Goal: Navigation & Orientation: Find specific page/section

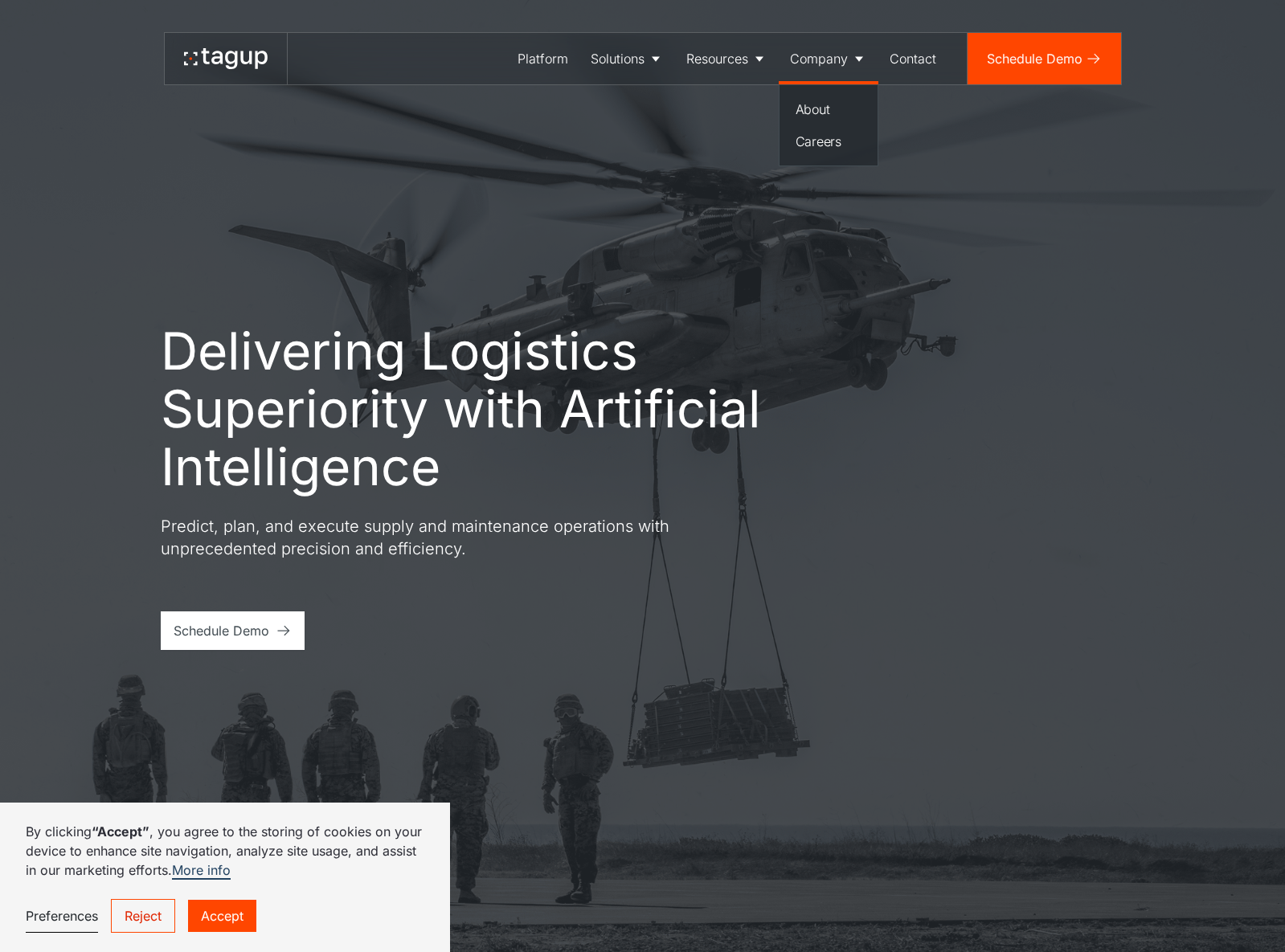
click at [847, 55] on div "Company" at bounding box center [819, 58] width 58 height 19
click at [829, 107] on div "About" at bounding box center [828, 109] width 66 height 19
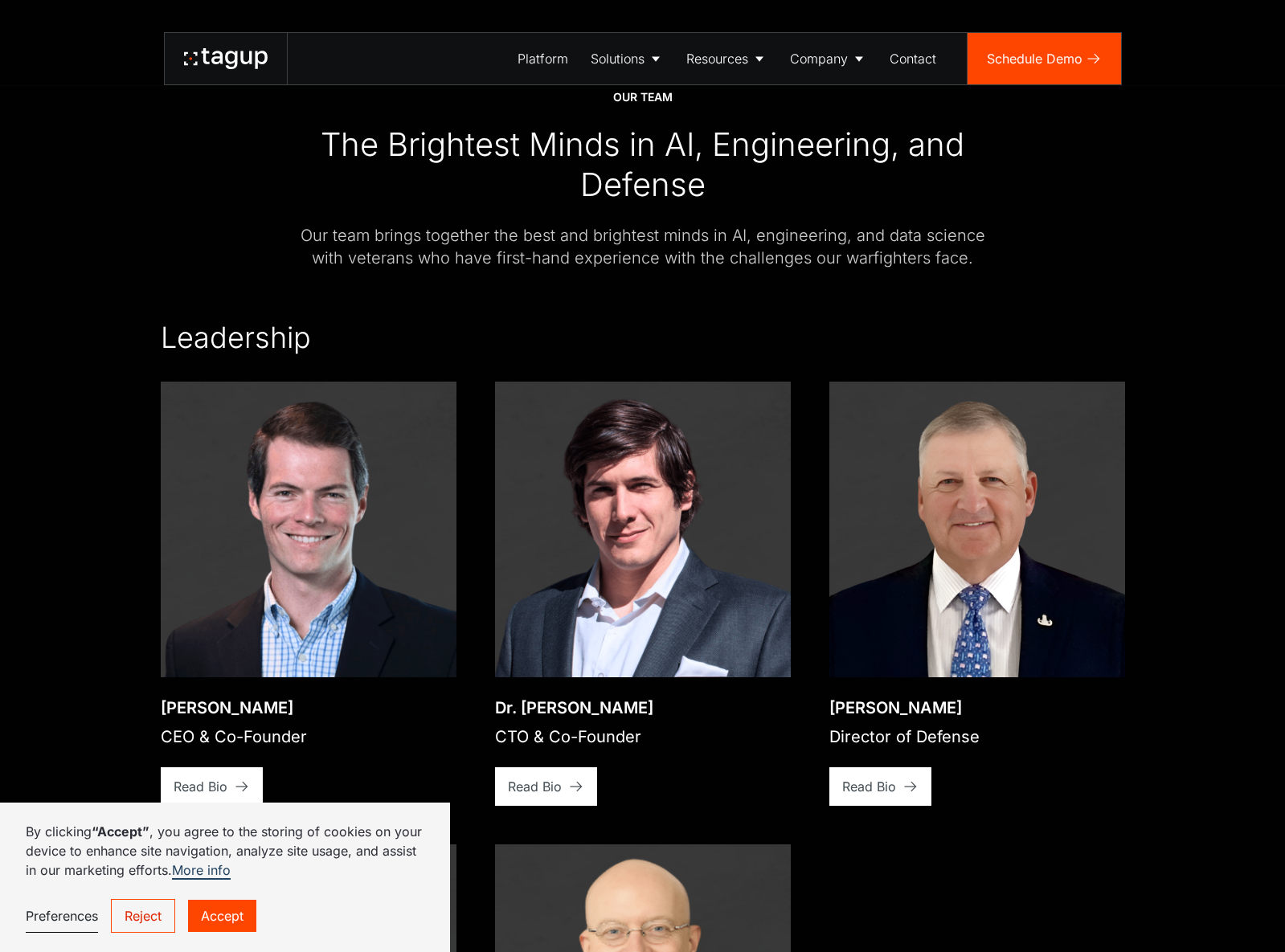
scroll to position [2371, 0]
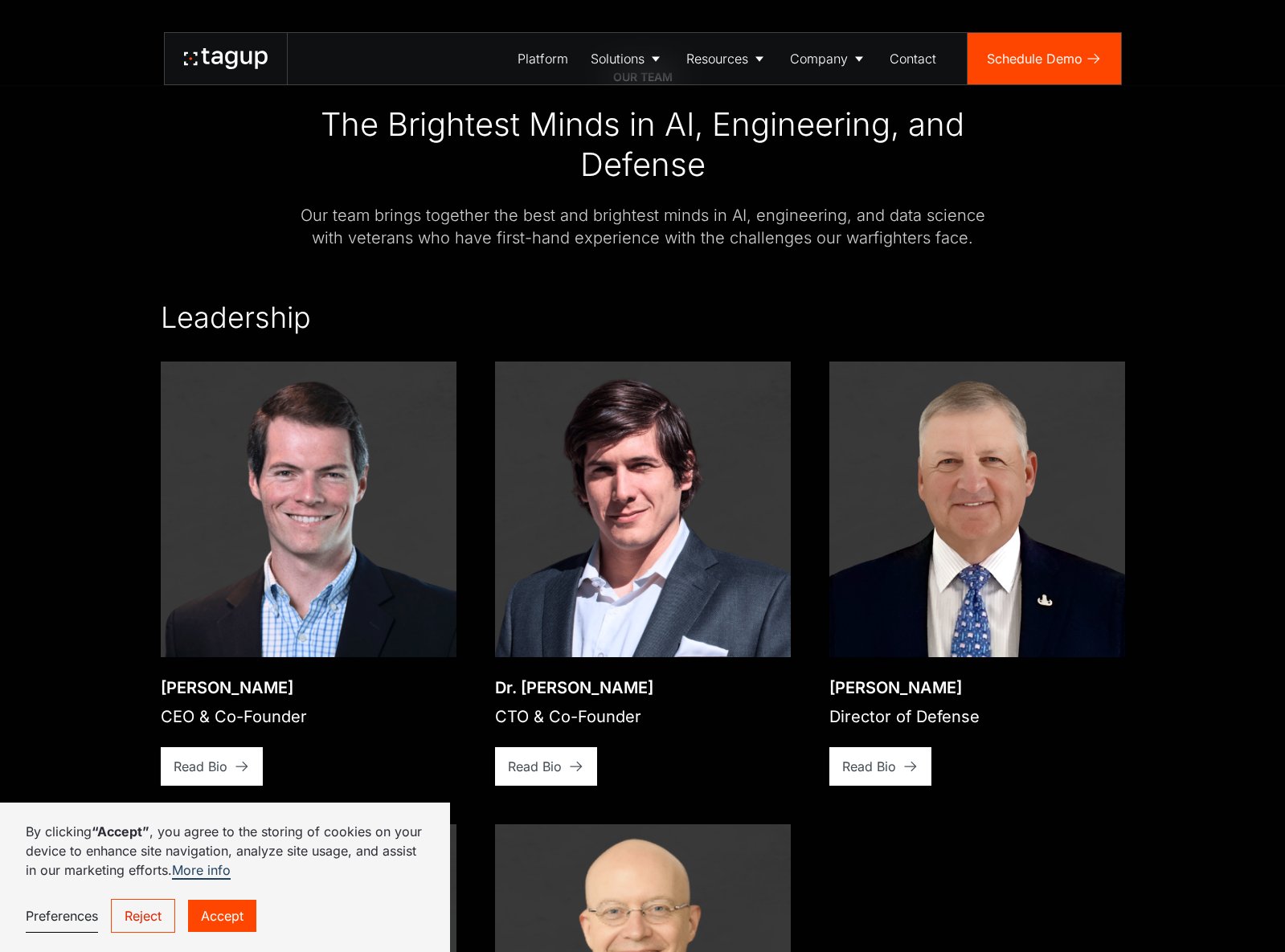
click at [156, 917] on link "Reject" at bounding box center [143, 916] width 65 height 34
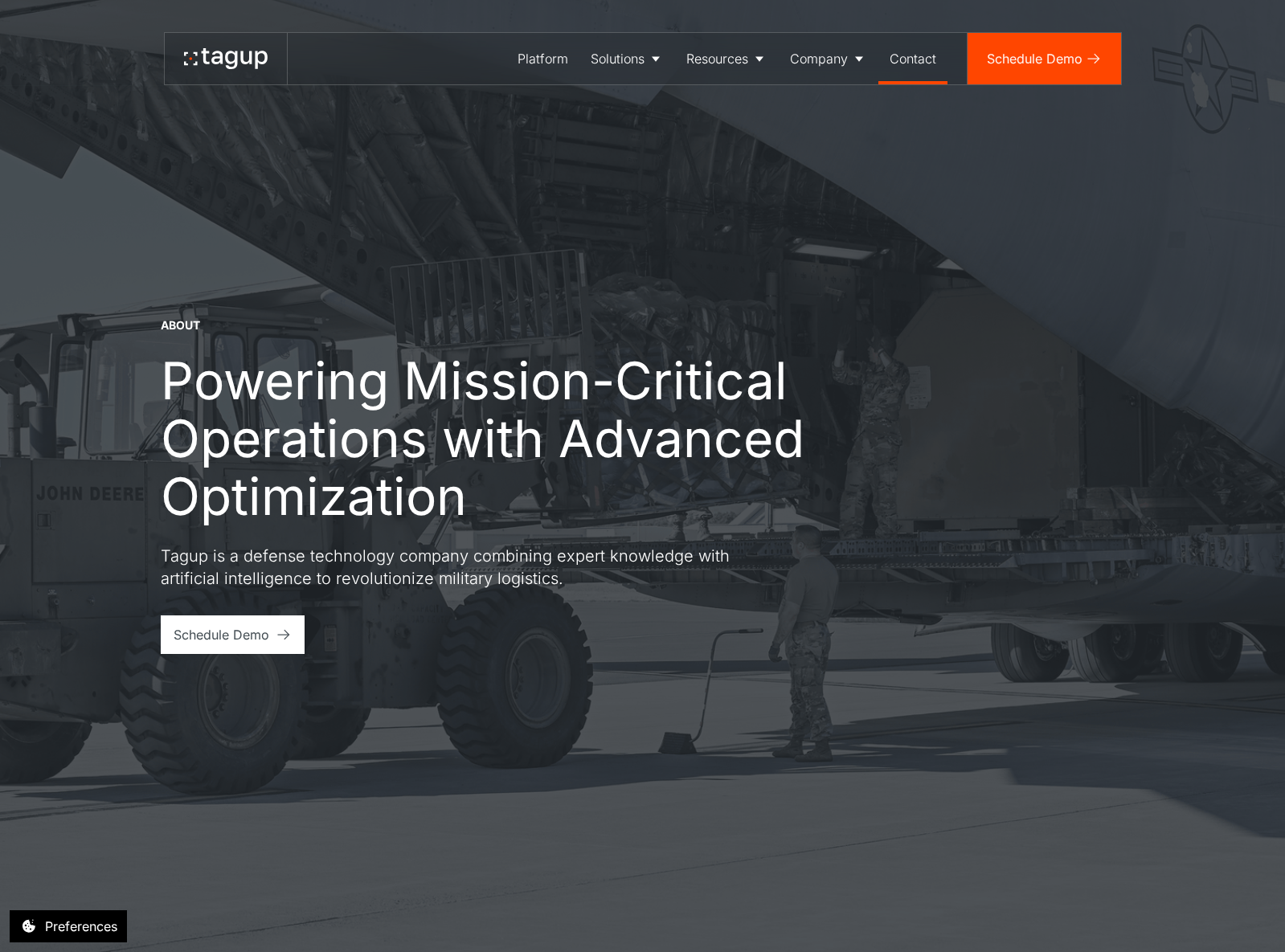
scroll to position [0, 0]
click at [913, 53] on div "Contact" at bounding box center [913, 58] width 47 height 19
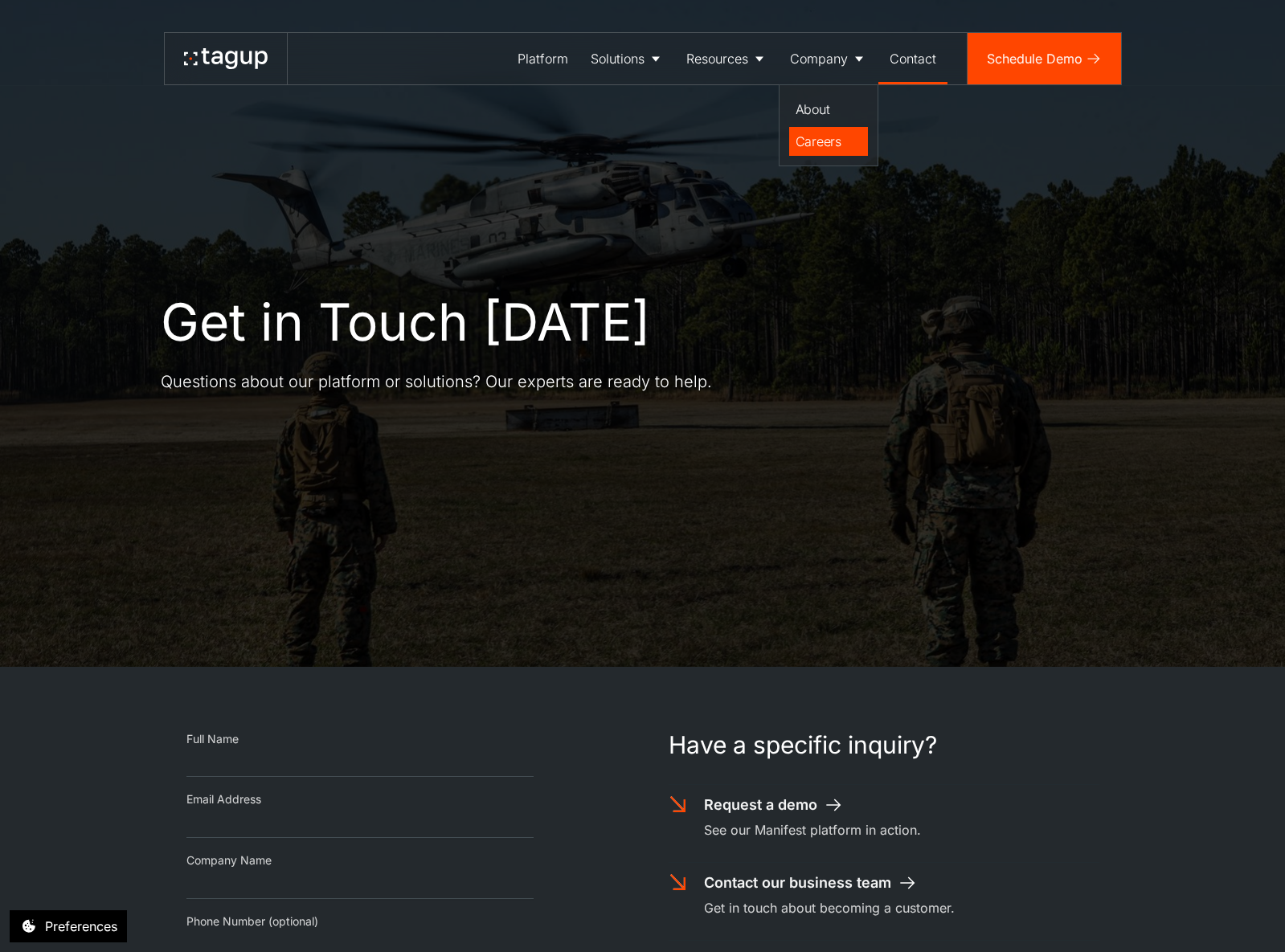
click at [819, 143] on div "Careers" at bounding box center [828, 141] width 66 height 19
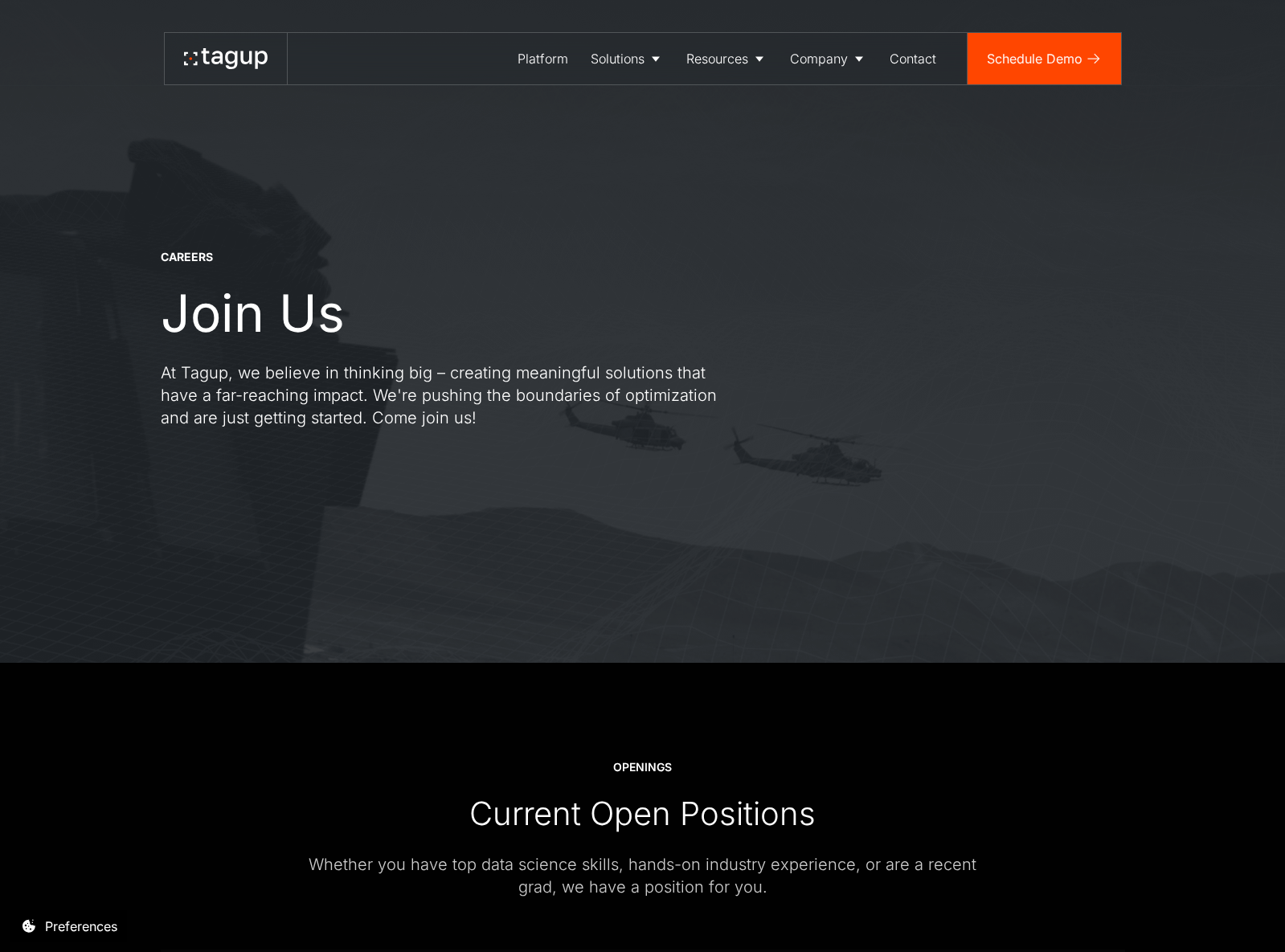
scroll to position [10, 0]
